Goal: Check status: Check status

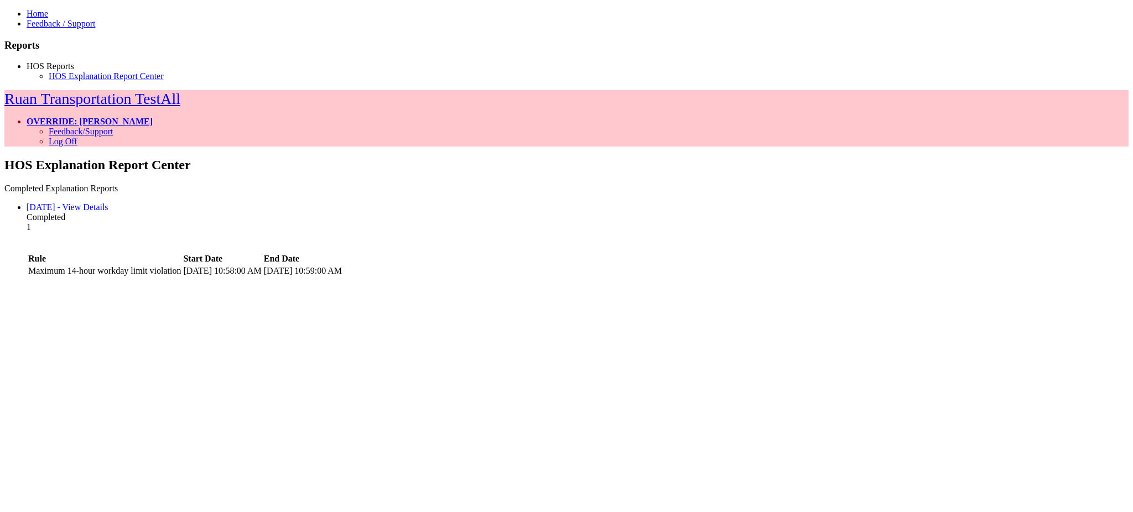
click at [1019, 222] on div "1" at bounding box center [578, 232] width 1102 height 20
click at [1028, 204] on div "HOS Explanation Report Center Completed Explanation Reports [DATE] - View Detai…" at bounding box center [566, 393] width 1124 height 470
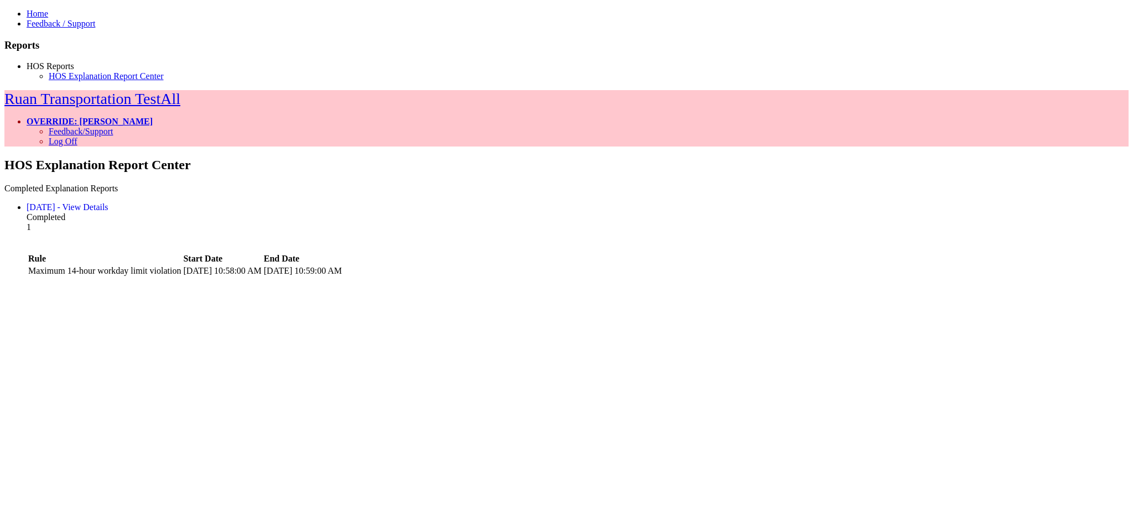
click at [378, 203] on div "[DATE] - View Details" at bounding box center [578, 208] width 1102 height 10
click at [108, 203] on link "[DATE] - View Details" at bounding box center [68, 207] width 82 height 9
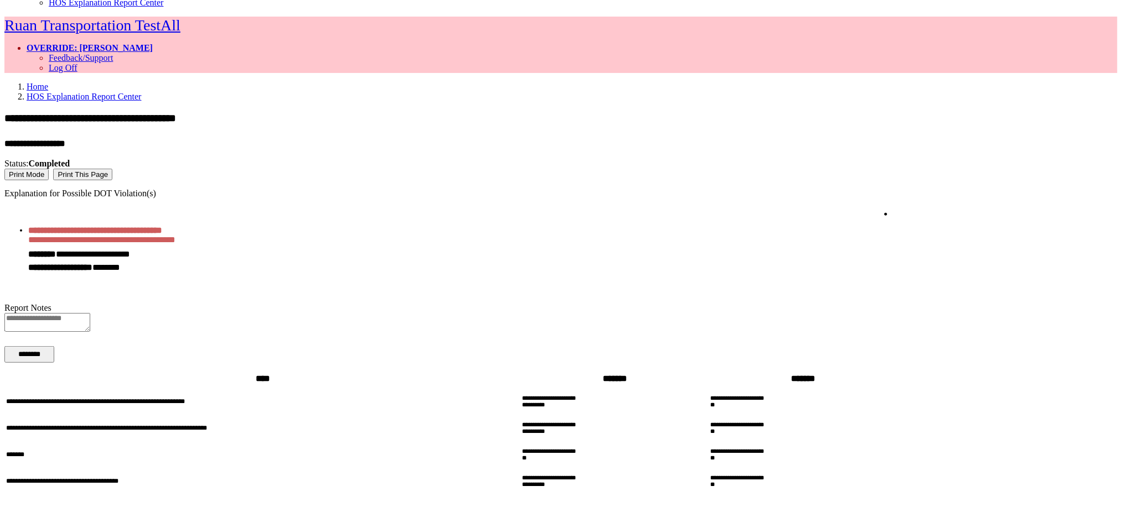
scroll to position [109, 0]
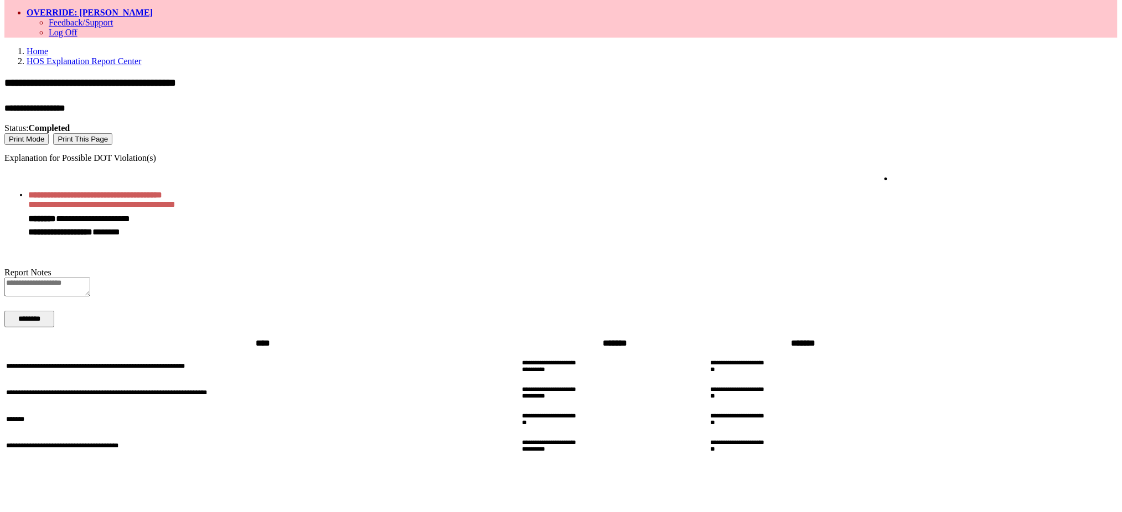
click at [49, 133] on button "Print Mode" at bounding box center [26, 139] width 44 height 12
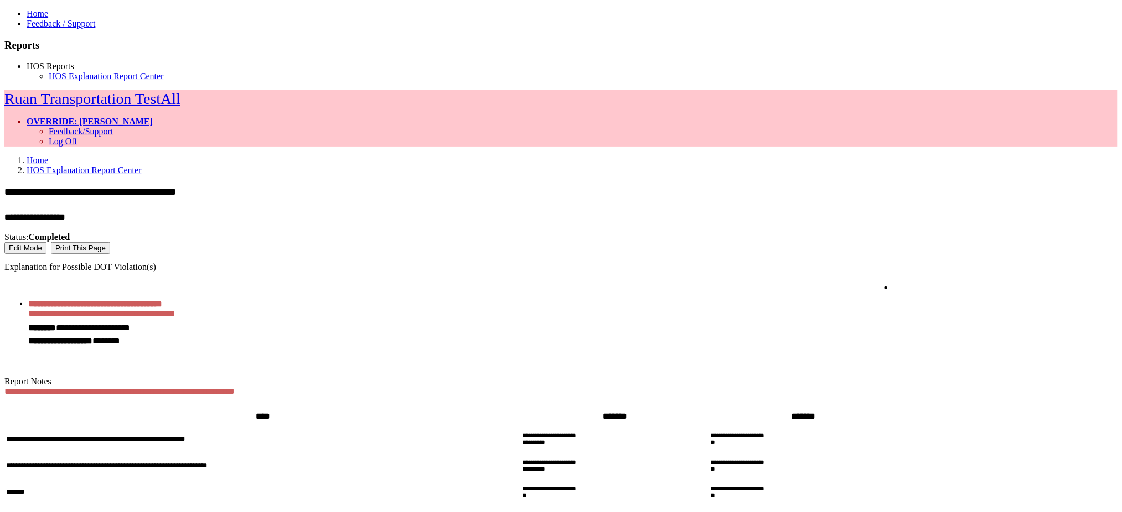
scroll to position [73, 0]
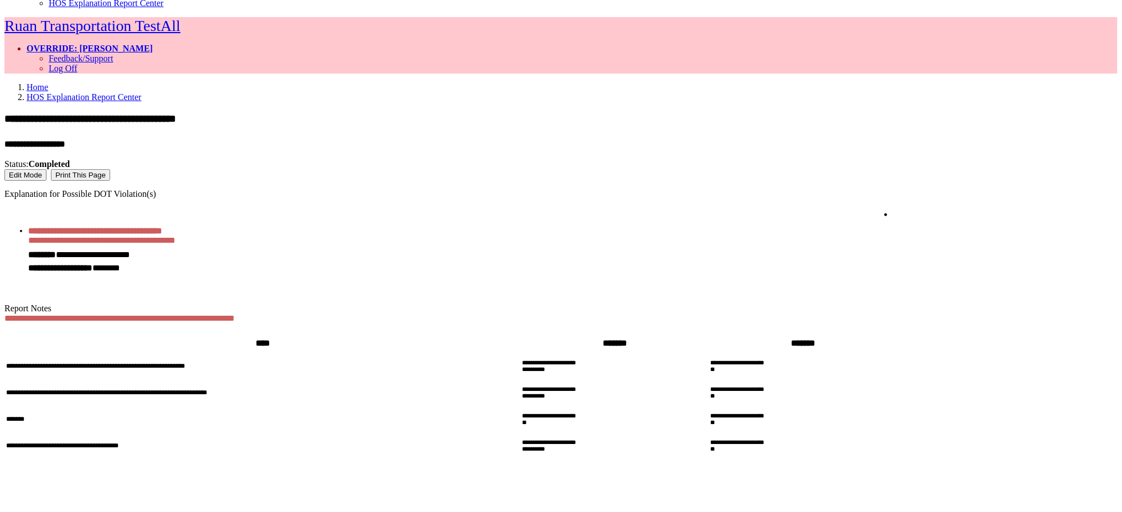
click at [46, 169] on button "Edit Mode" at bounding box center [25, 175] width 42 height 12
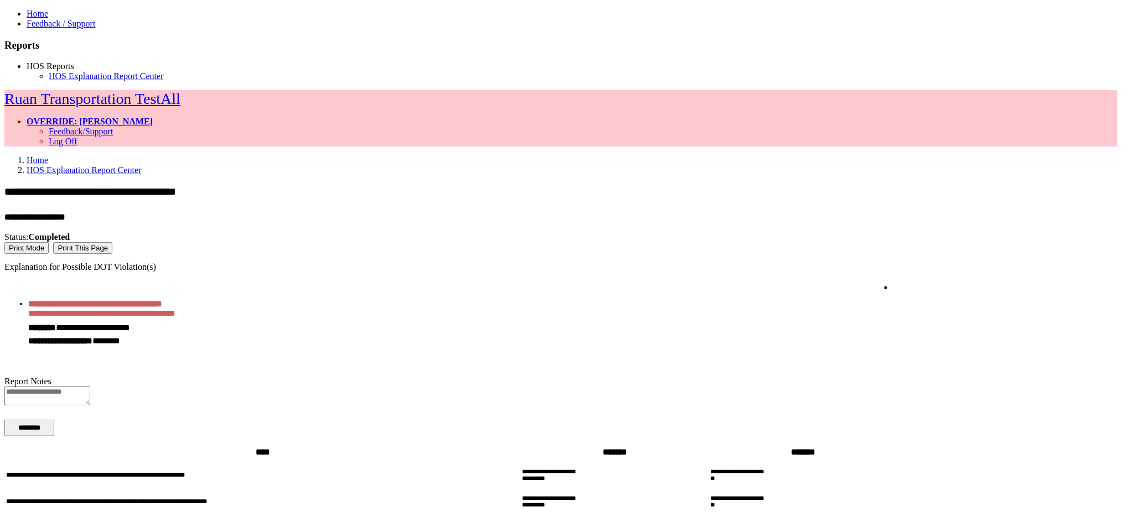
click at [142, 165] on link "HOS Explanation Report Center" at bounding box center [84, 169] width 115 height 9
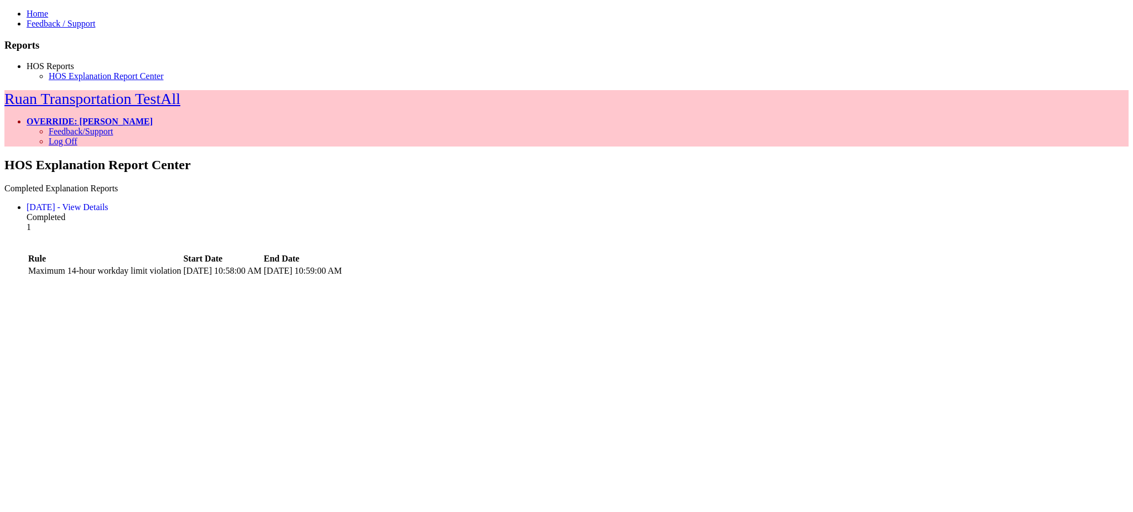
click at [786, 212] on div "Completed" at bounding box center [578, 217] width 1102 height 10
click at [153, 117] on link "OVERRIDE: [PERSON_NAME]" at bounding box center [90, 121] width 126 height 9
click at [77, 137] on link "Log Off" at bounding box center [63, 141] width 29 height 9
